Goal: Transaction & Acquisition: Purchase product/service

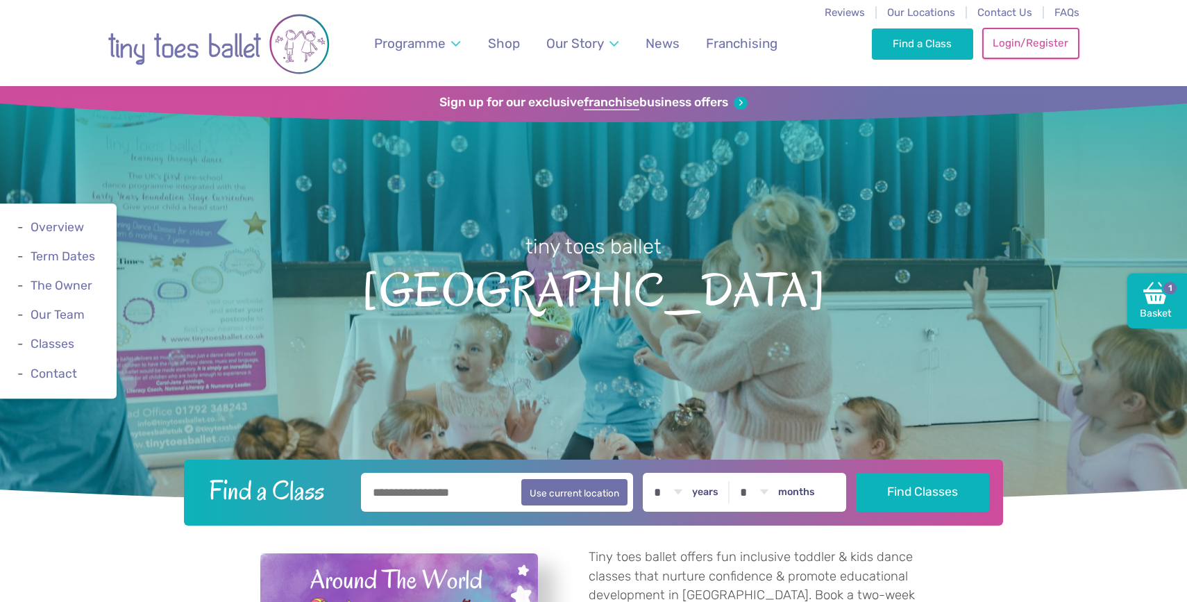
click at [1008, 48] on link "Login/Register" at bounding box center [1030, 43] width 97 height 31
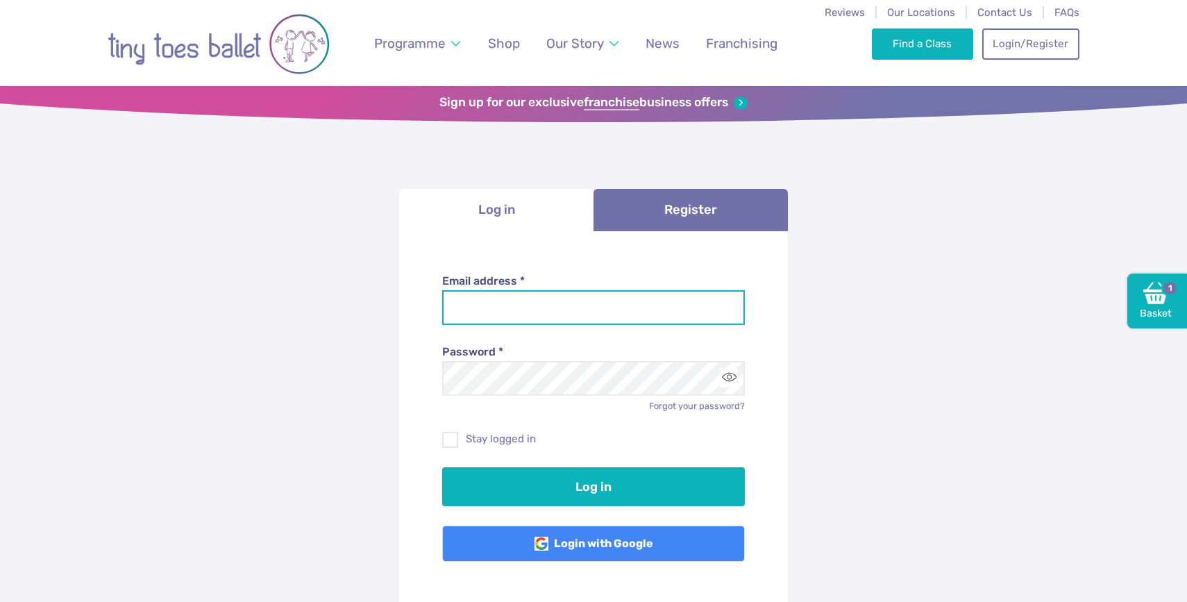
click at [639, 306] on input "Email address *" at bounding box center [593, 307] width 303 height 35
type input "**********"
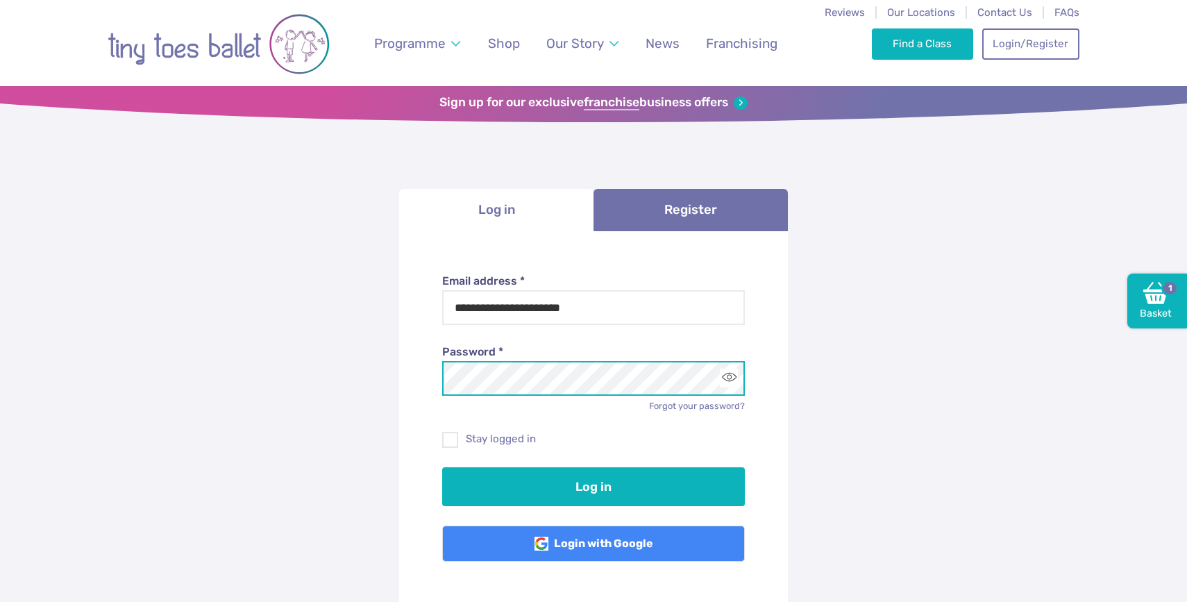
click at [442, 467] on button "Log in" at bounding box center [593, 486] width 303 height 39
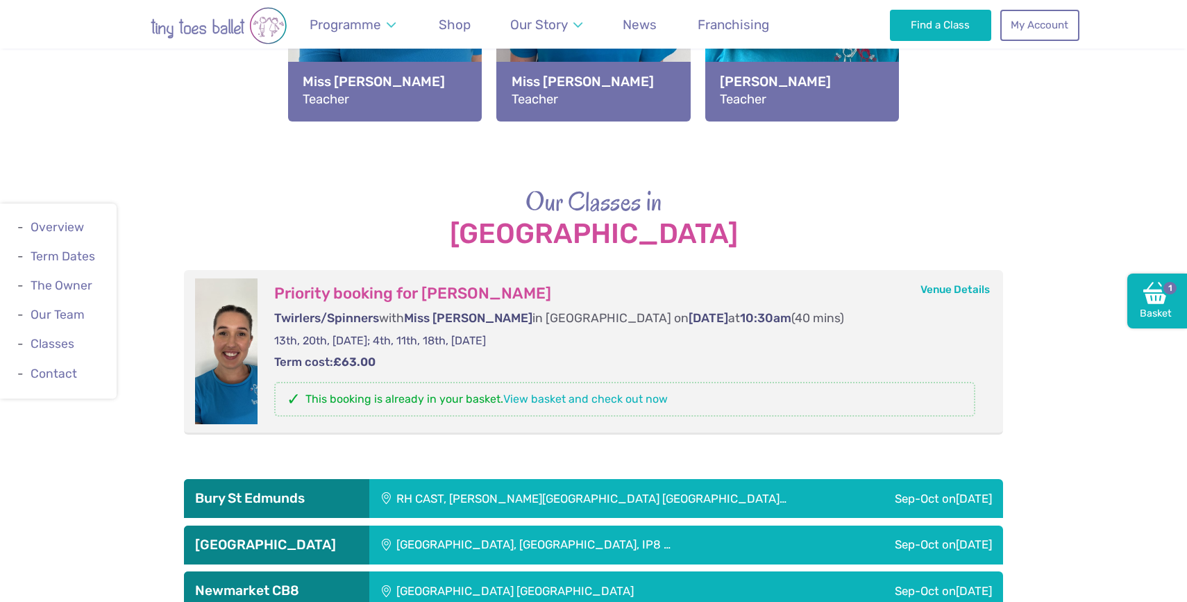
scroll to position [1800, 0]
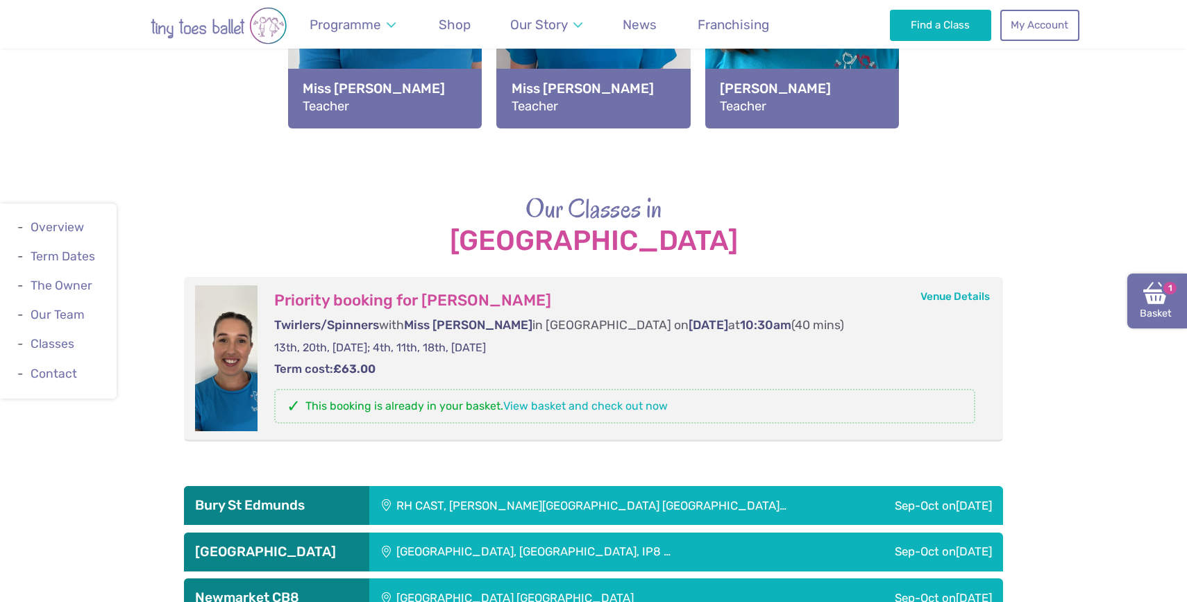
click at [1147, 306] on link "Basket 1" at bounding box center [1158, 302] width 60 height 56
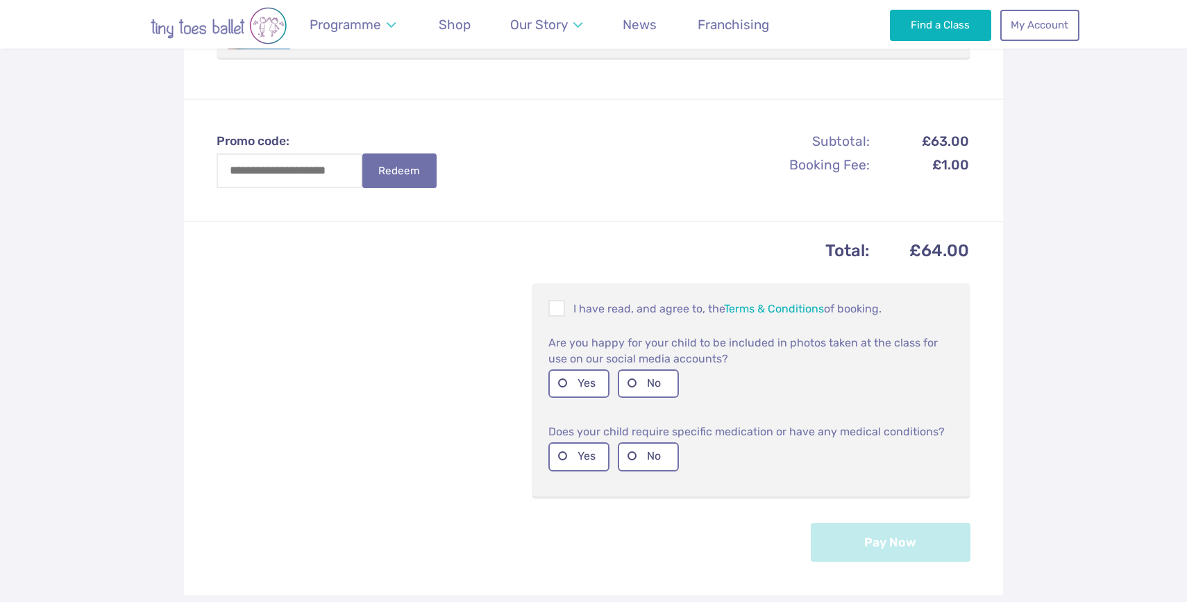
scroll to position [435, 0]
click at [562, 302] on span at bounding box center [557, 308] width 15 height 13
click at [557, 367] on label "Yes" at bounding box center [579, 381] width 61 height 28
click at [637, 440] on label "No" at bounding box center [648, 454] width 61 height 28
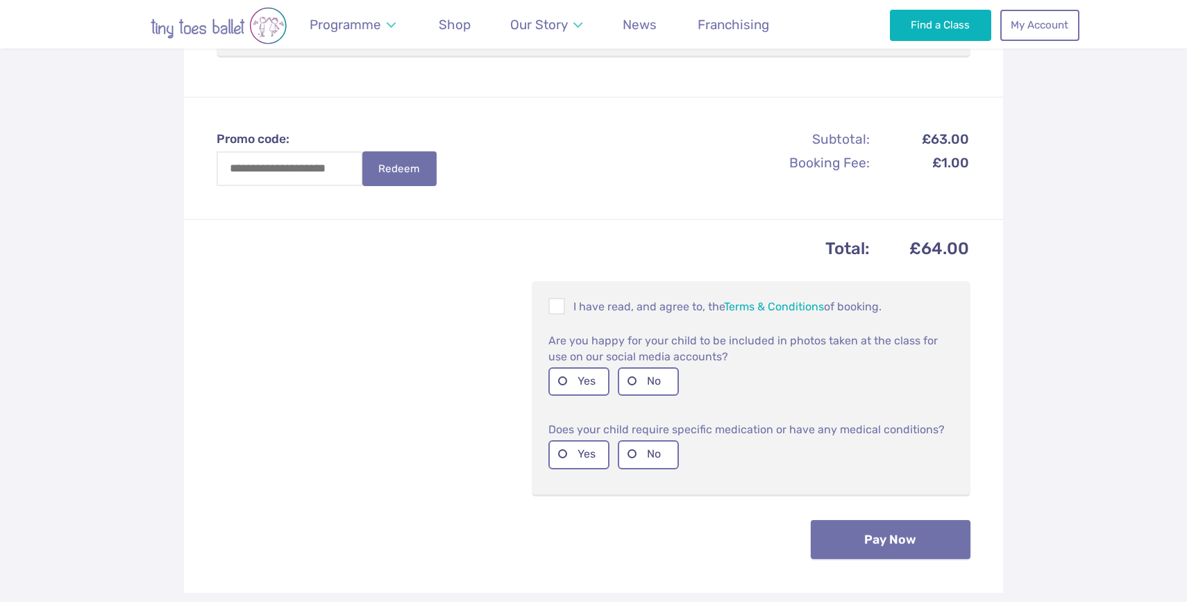
click at [876, 530] on button "Pay Now" at bounding box center [891, 539] width 160 height 39
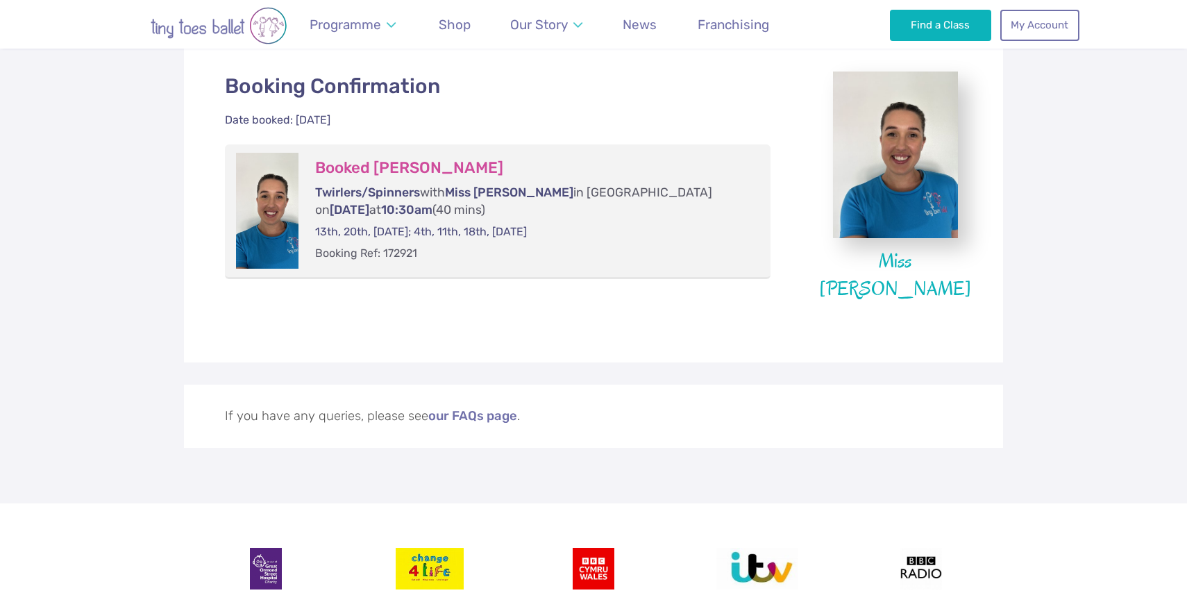
scroll to position [355, 0]
